Goal: Task Accomplishment & Management: Manage account settings

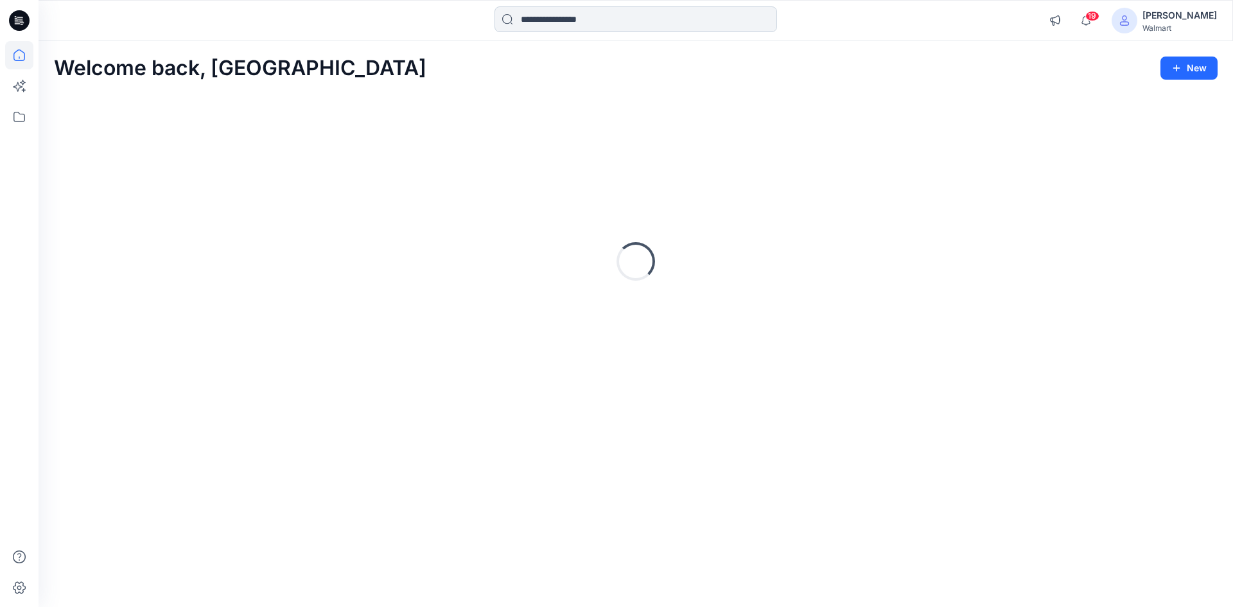
click at [570, 21] on input at bounding box center [636, 19] width 283 height 26
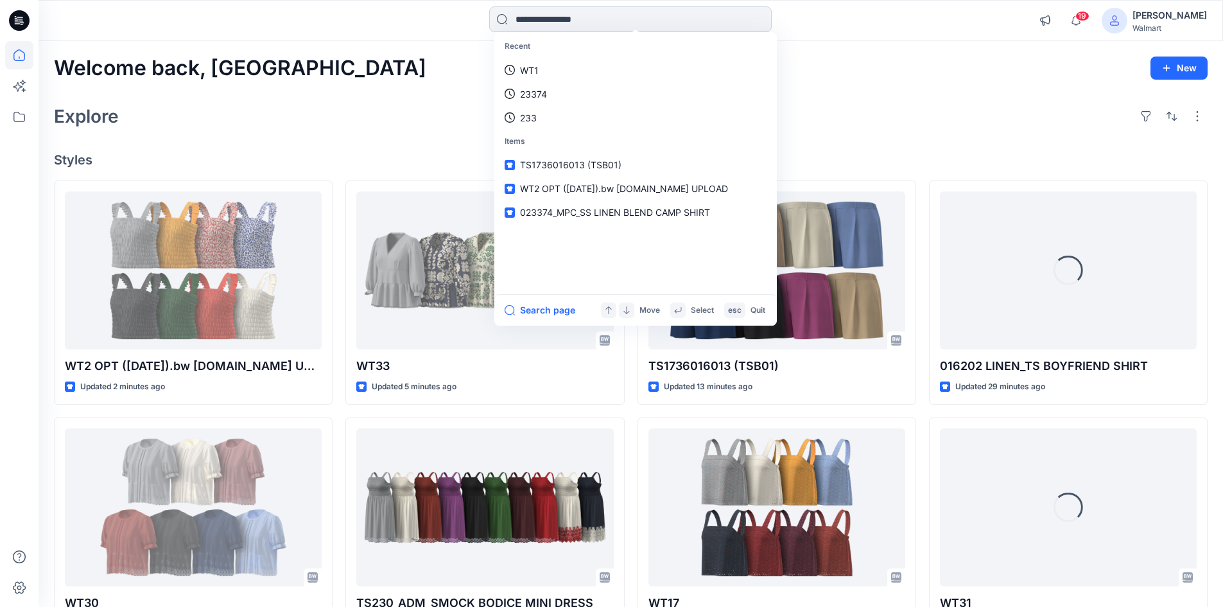
click at [568, 21] on input at bounding box center [630, 19] width 283 height 26
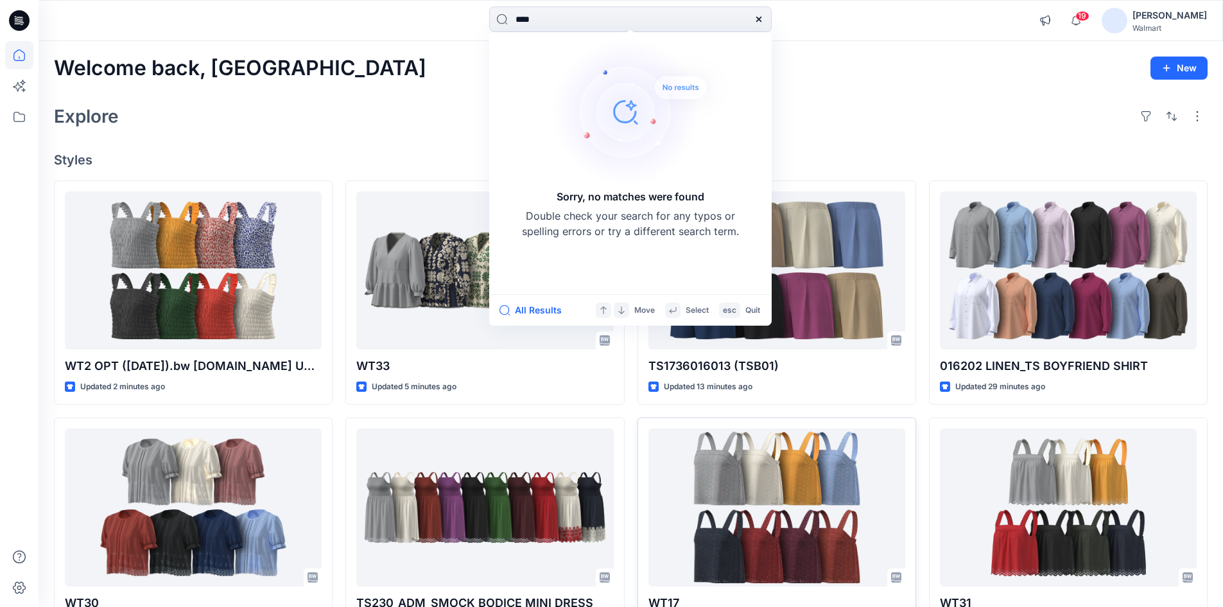
type input "****"
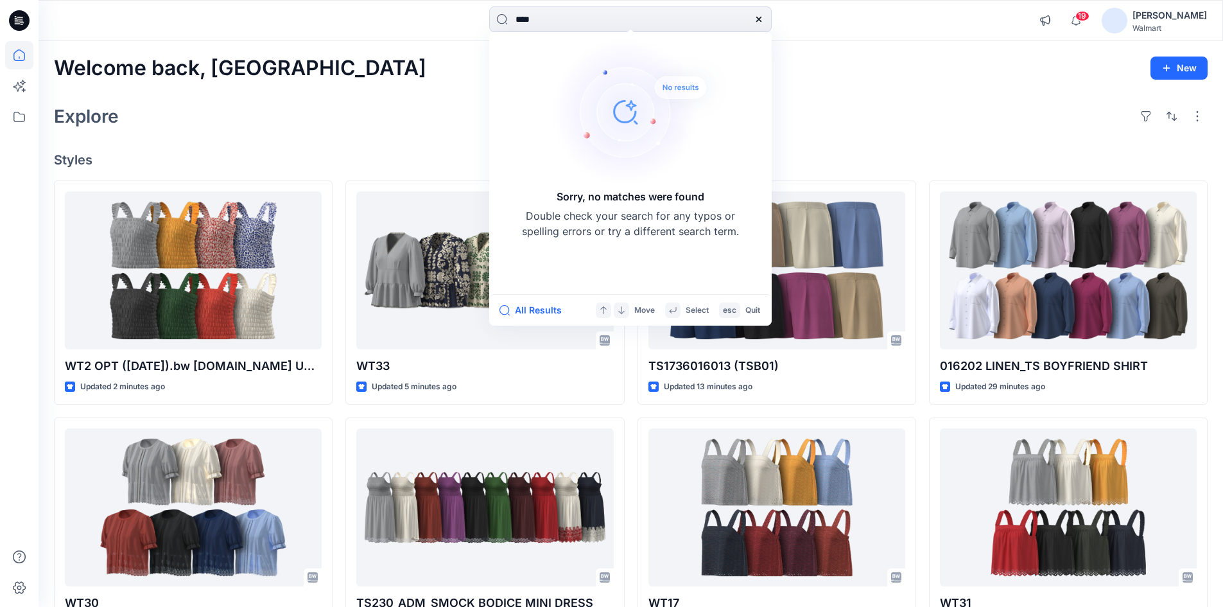
click at [1192, 17] on div "[PERSON_NAME]" at bounding box center [1170, 15] width 75 height 15
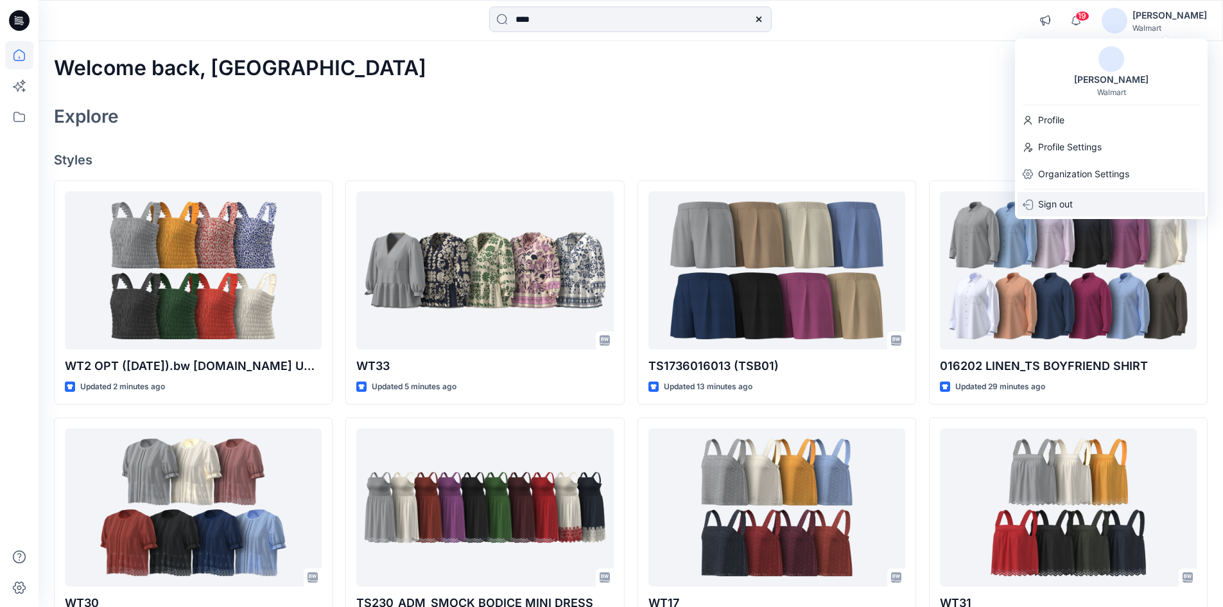
click at [1056, 206] on p "Sign out" at bounding box center [1056, 204] width 35 height 24
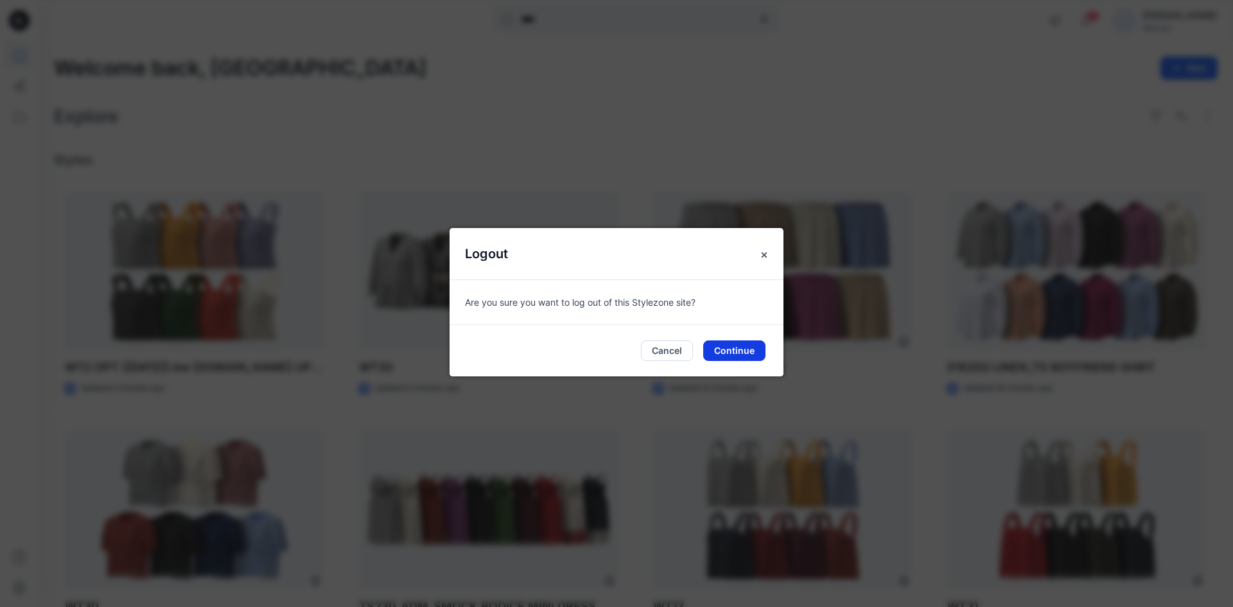
click at [739, 349] on button "Continue" at bounding box center [734, 350] width 62 height 21
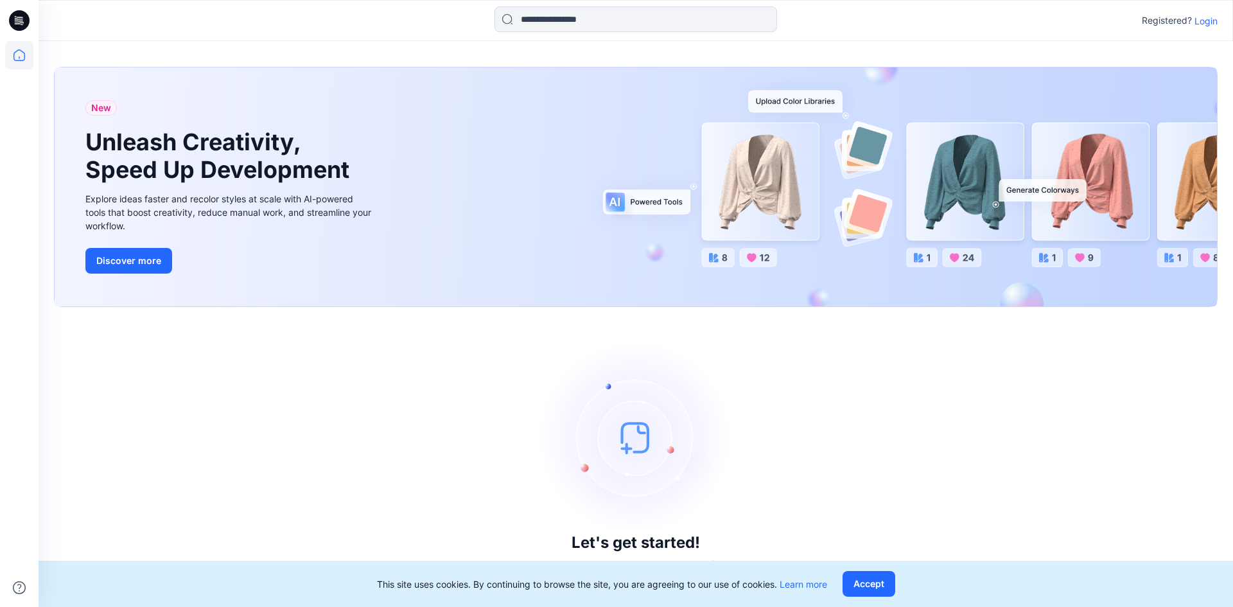
click at [1207, 23] on p "Login" at bounding box center [1206, 20] width 23 height 13
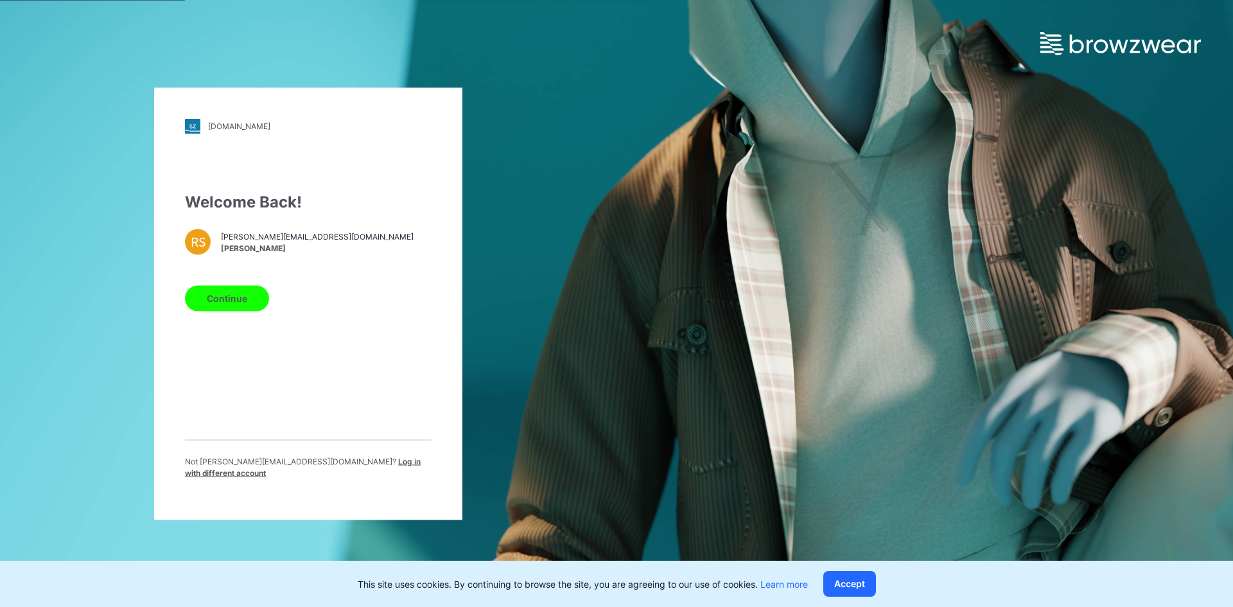
click at [350, 468] on span "Log in with different account" at bounding box center [303, 466] width 236 height 21
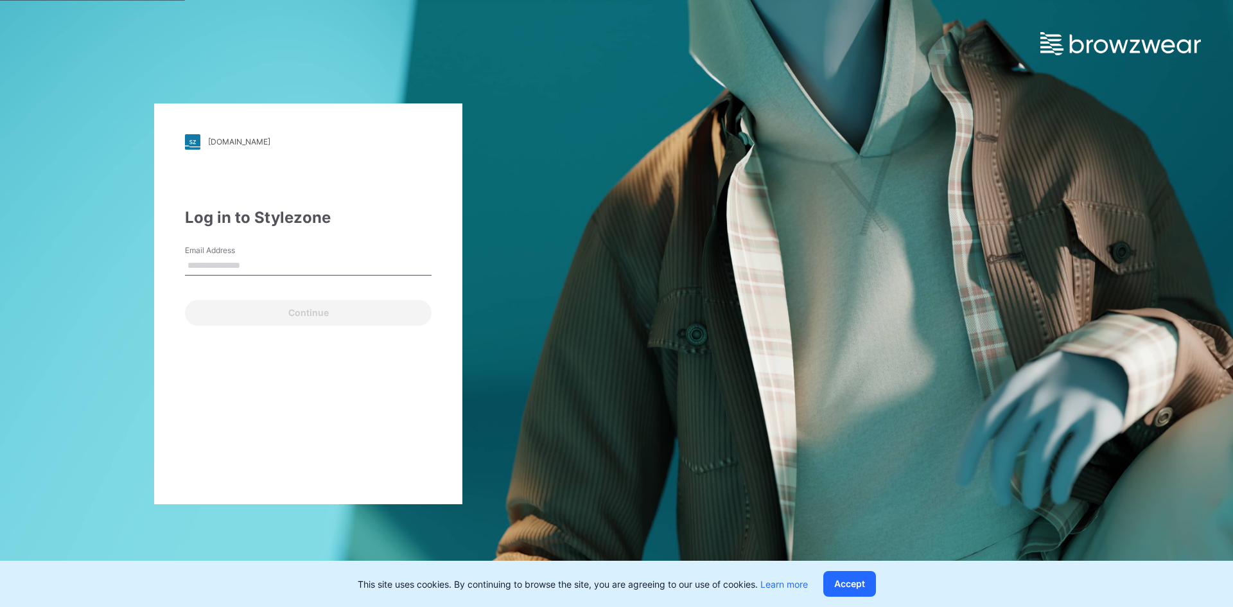
click at [247, 263] on input "Email Address" at bounding box center [308, 265] width 247 height 19
click at [299, 263] on input "Email Address" at bounding box center [308, 265] width 247 height 19
type input "*"
